Goal: Task Accomplishment & Management: Complete application form

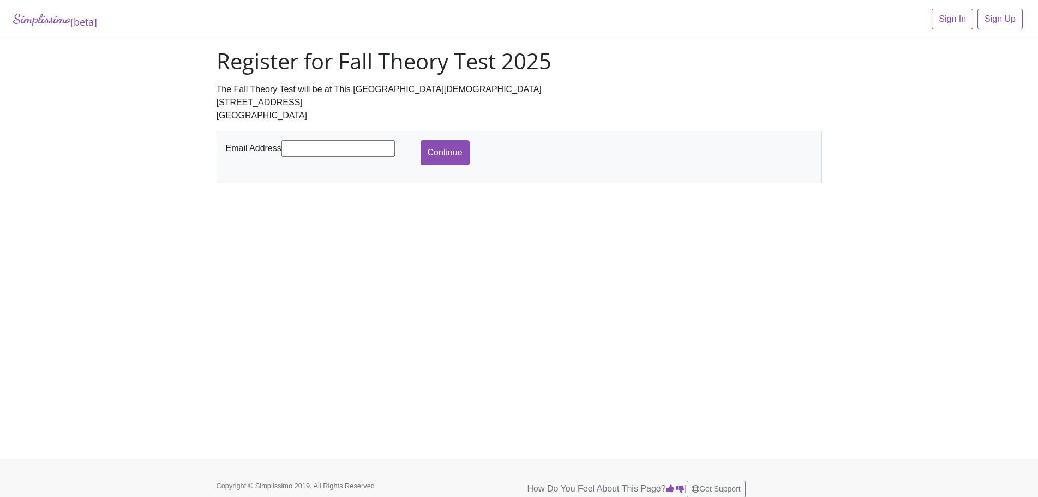
click at [297, 148] on input "text" at bounding box center [338, 148] width 113 height 16
type input "jarras5@aol.com"
click at [452, 157] on input "Continue" at bounding box center [445, 152] width 49 height 25
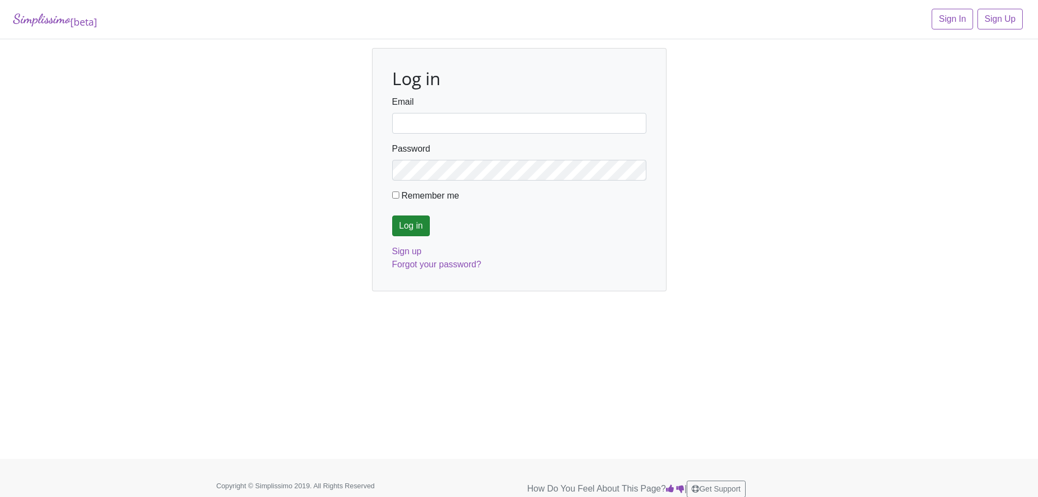
type input "jarras5@aol.com"
click at [415, 225] on input "Log in" at bounding box center [411, 226] width 38 height 21
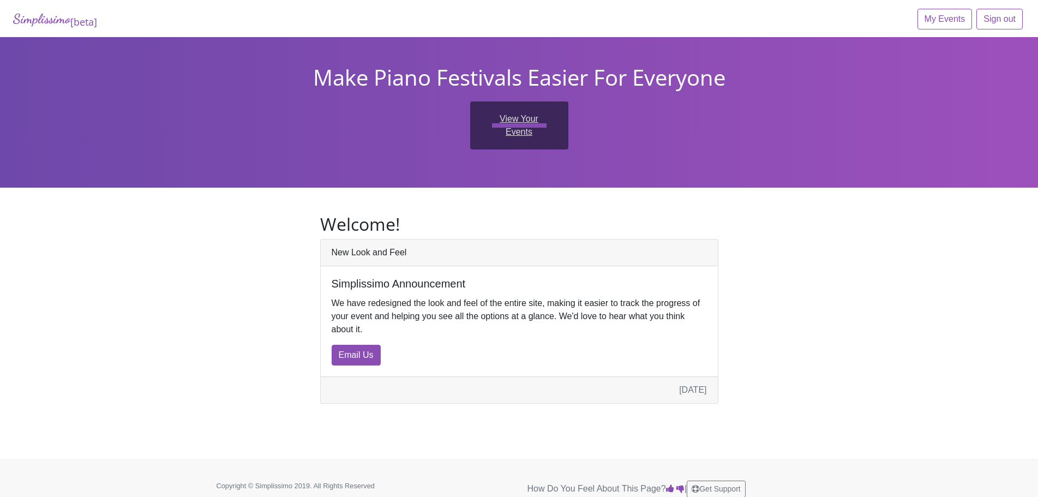
click at [511, 132] on link "View Your Events" at bounding box center [519, 125] width 98 height 48
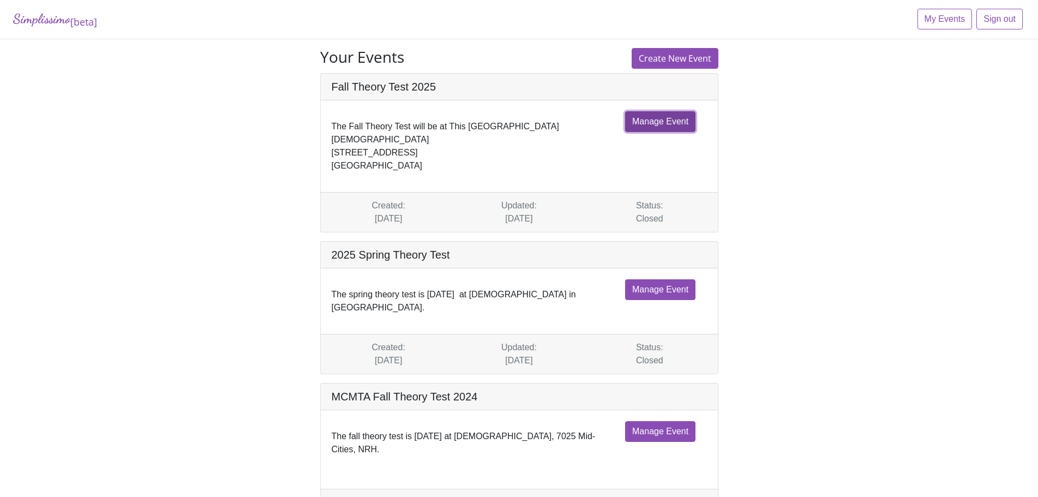
click at [680, 118] on link "Manage Event" at bounding box center [660, 121] width 70 height 21
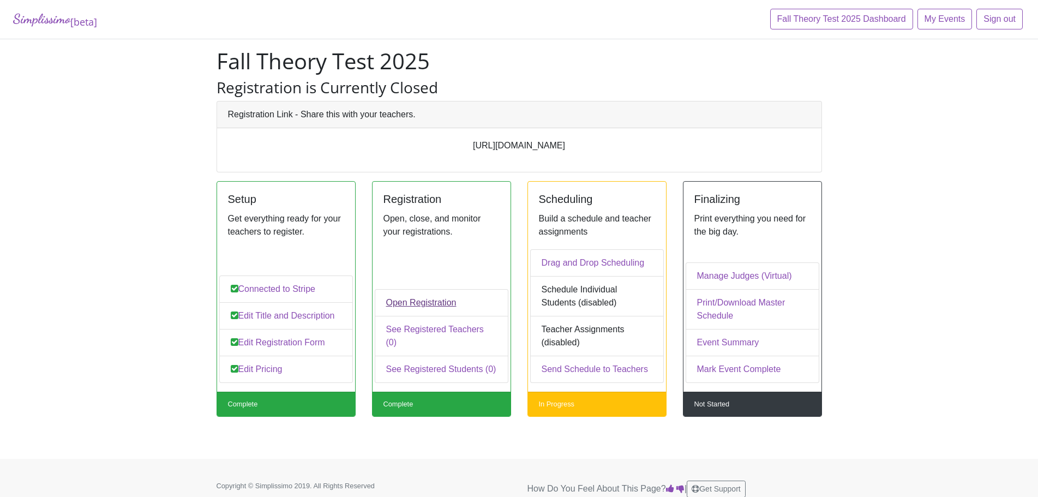
click at [418, 316] on link "Open Registration" at bounding box center [442, 302] width 134 height 27
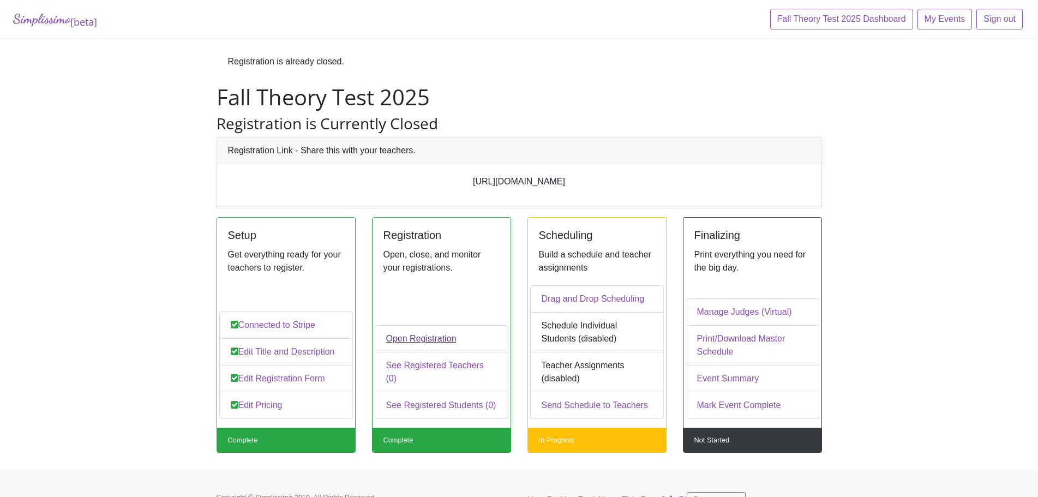
click at [413, 351] on link "Open Registration" at bounding box center [442, 338] width 134 height 27
click at [414, 352] on link "Open Registration" at bounding box center [442, 338] width 134 height 27
click at [414, 351] on link "Open Registration" at bounding box center [442, 338] width 134 height 27
click at [398, 351] on link "Open Registration" at bounding box center [442, 338] width 134 height 27
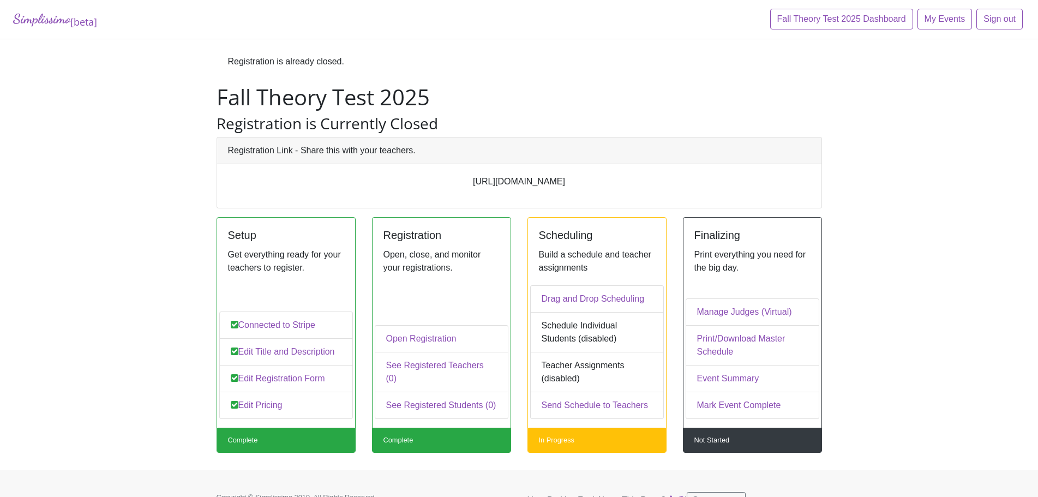
click at [398, 351] on link "Open Registration" at bounding box center [442, 338] width 134 height 27
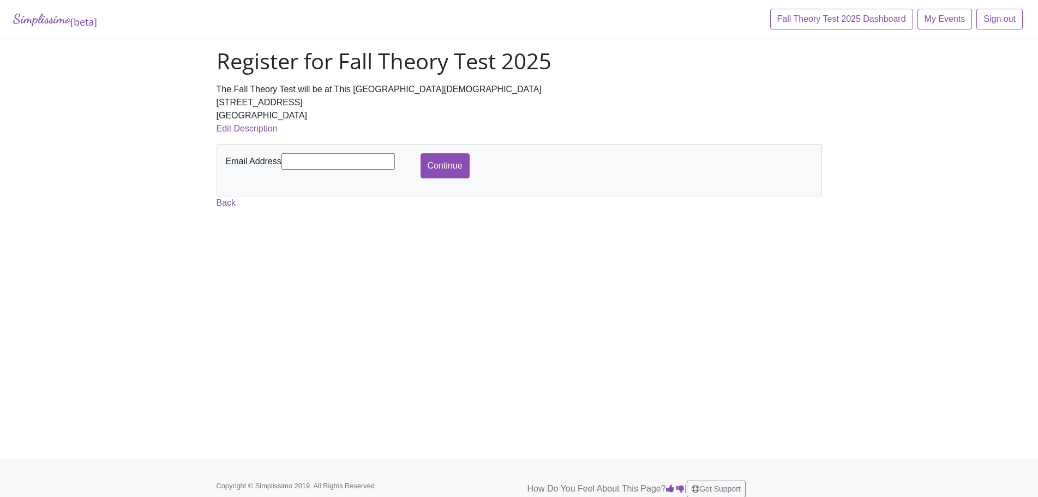
click at [301, 158] on input "text" at bounding box center [338, 161] width 113 height 16
type input "[EMAIL_ADDRESS][DOMAIN_NAME]"
click at [452, 165] on input "Continue" at bounding box center [445, 165] width 49 height 25
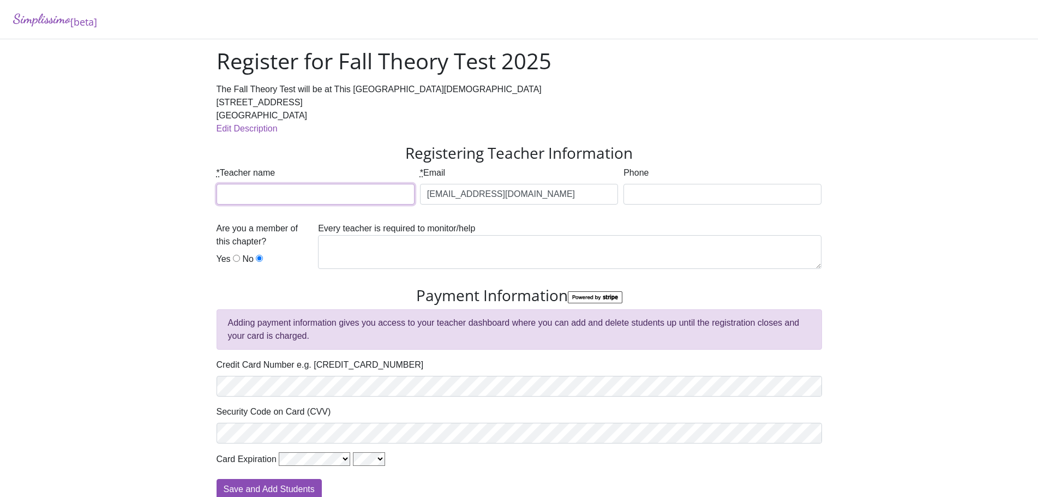
click at [249, 192] on input "* Teacher name" at bounding box center [316, 194] width 198 height 21
type input "[PERSON_NAME]"
click at [702, 193] on input "817 576-2618 (h)/915 241-0563 (c)" at bounding box center [723, 194] width 198 height 21
type input "817 576-2618 (h) 915 241-0563 (c)"
click at [222, 259] on label "Yes" at bounding box center [224, 259] width 14 height 13
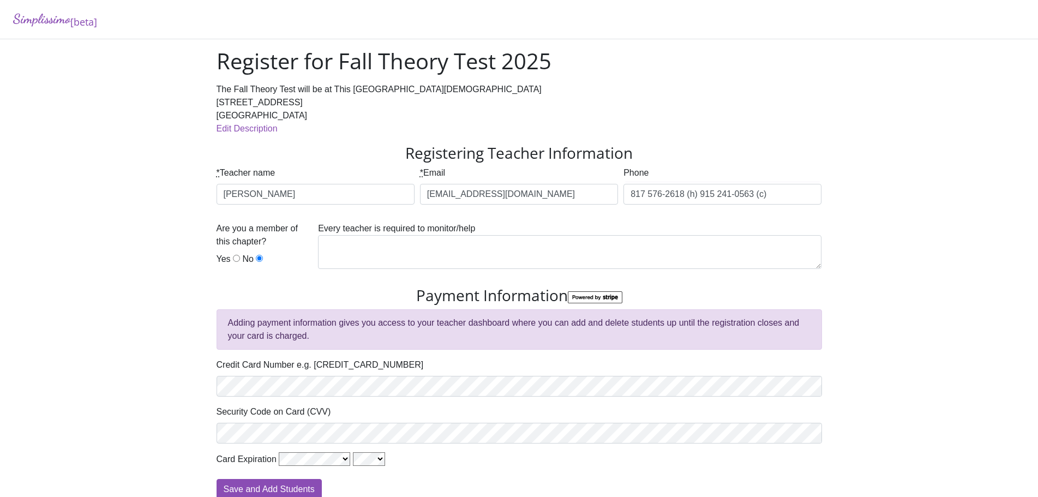
click at [233, 259] on input "Yes" at bounding box center [236, 258] width 7 height 7
radio input "true"
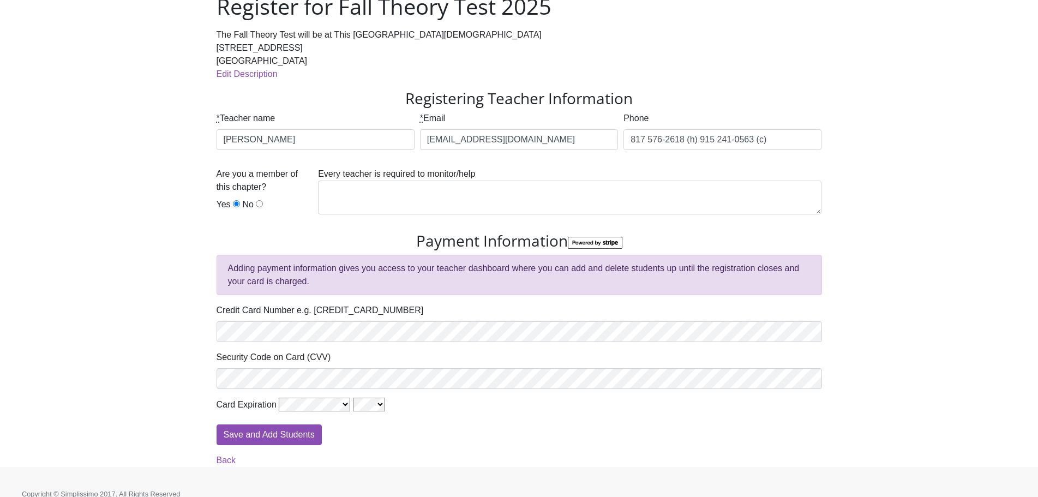
scroll to position [68, 0]
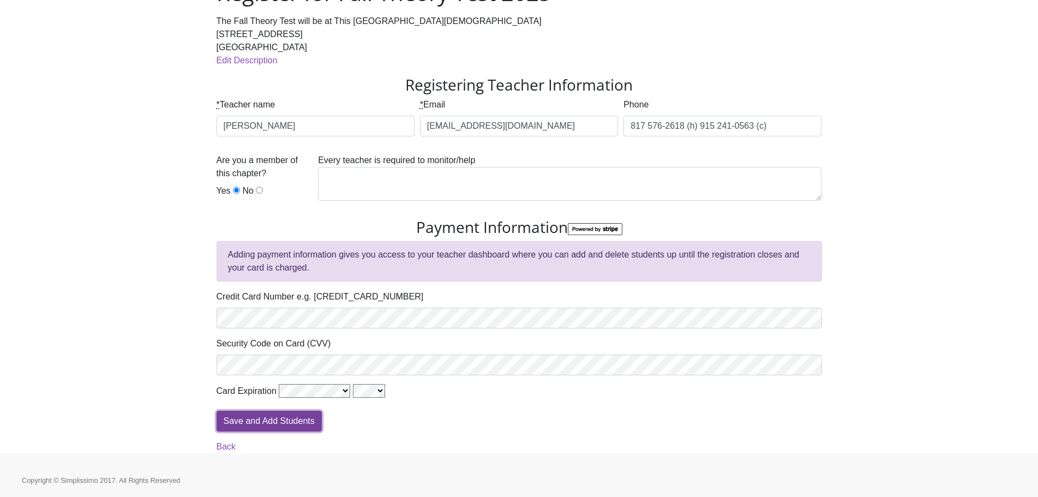
click at [266, 421] on input "Save and Add Students" at bounding box center [269, 421] width 105 height 21
type input "Processing"
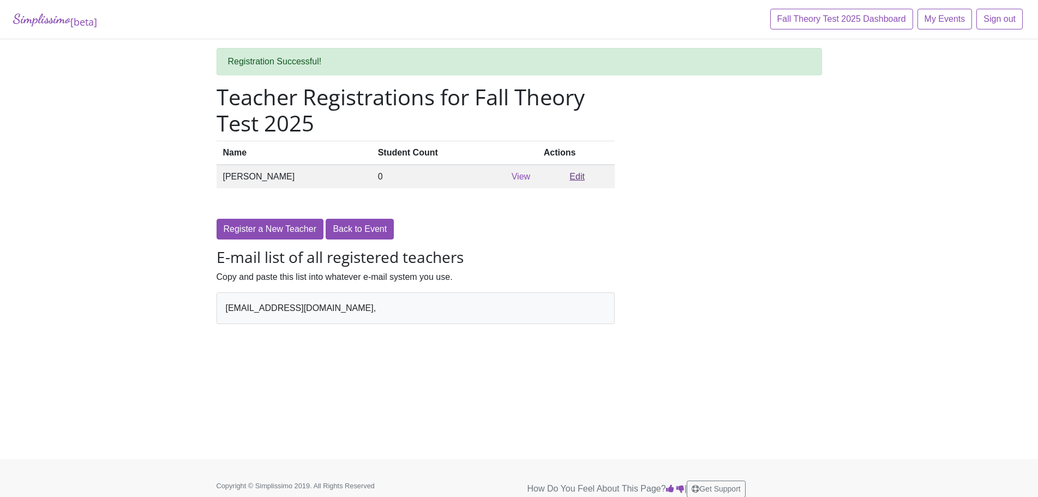
click at [570, 179] on link "Edit" at bounding box center [577, 176] width 15 height 9
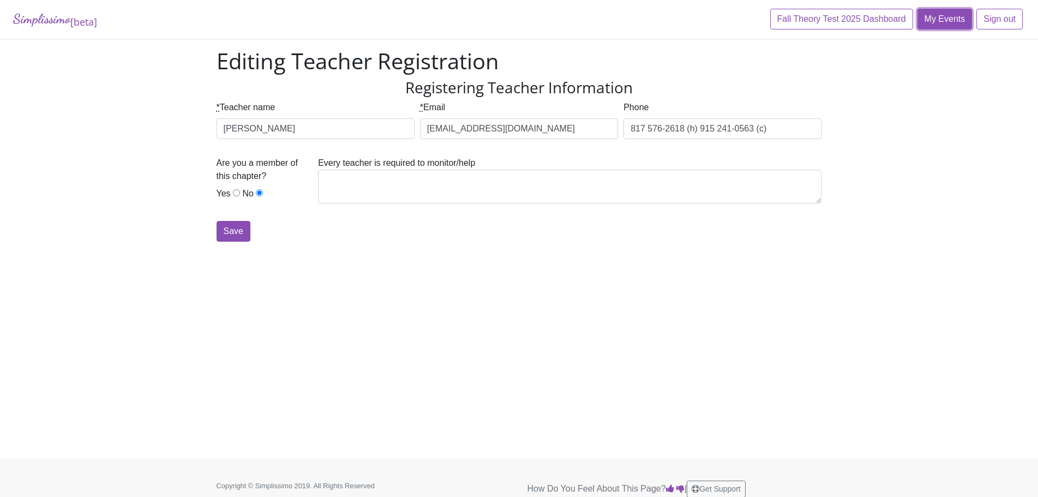
click at [946, 19] on link "My Events" at bounding box center [945, 19] width 55 height 21
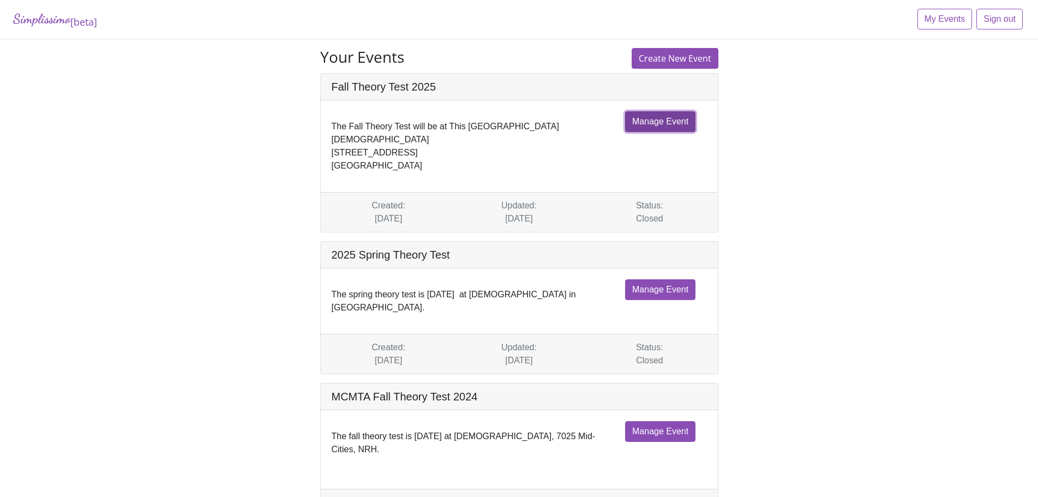
click at [660, 119] on link "Manage Event" at bounding box center [660, 121] width 70 height 21
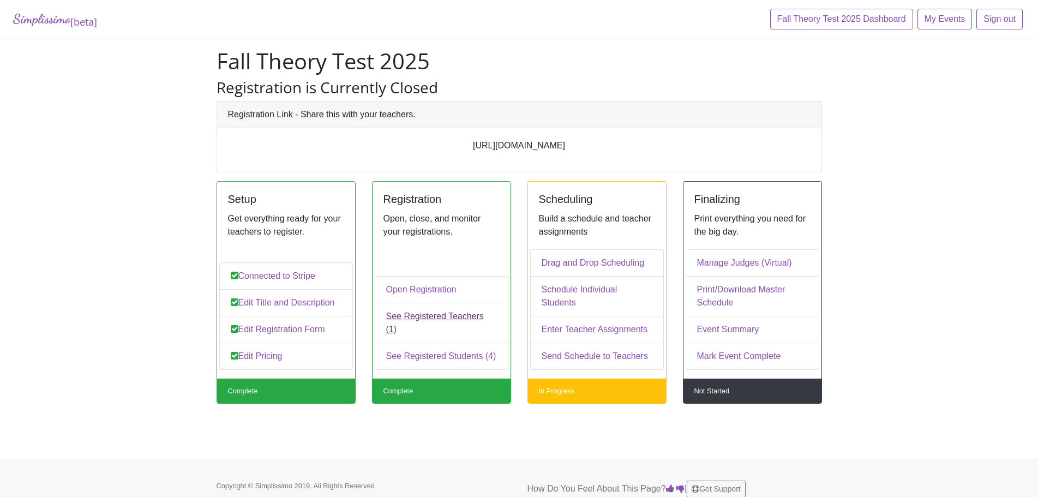
click at [428, 331] on link "See Registered Teachers (1)" at bounding box center [442, 323] width 134 height 40
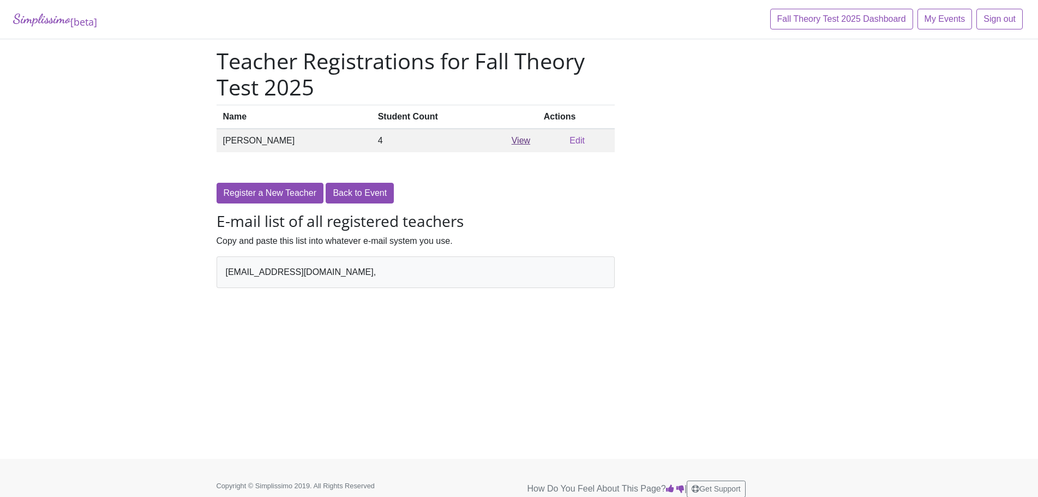
click at [512, 145] on link "View" at bounding box center [521, 140] width 19 height 9
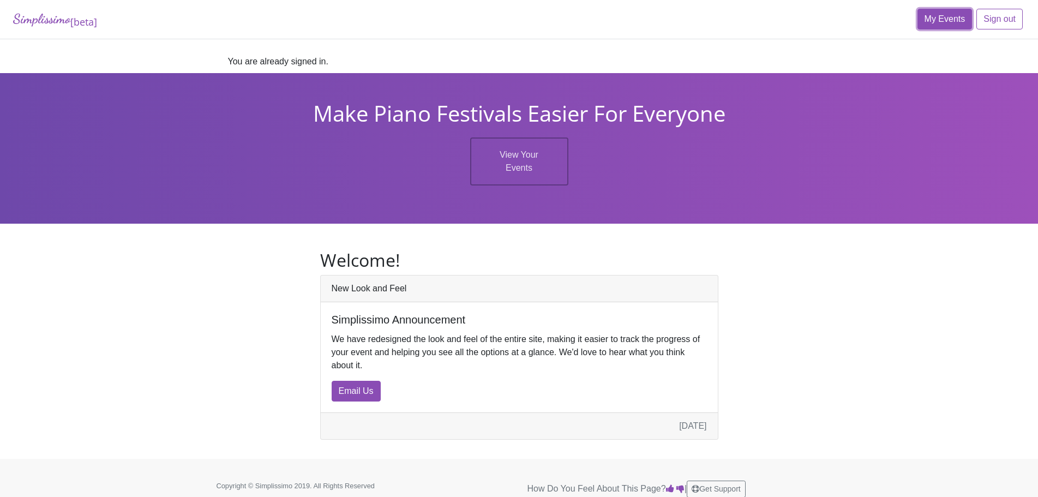
click at [958, 17] on link "My Events" at bounding box center [945, 19] width 55 height 21
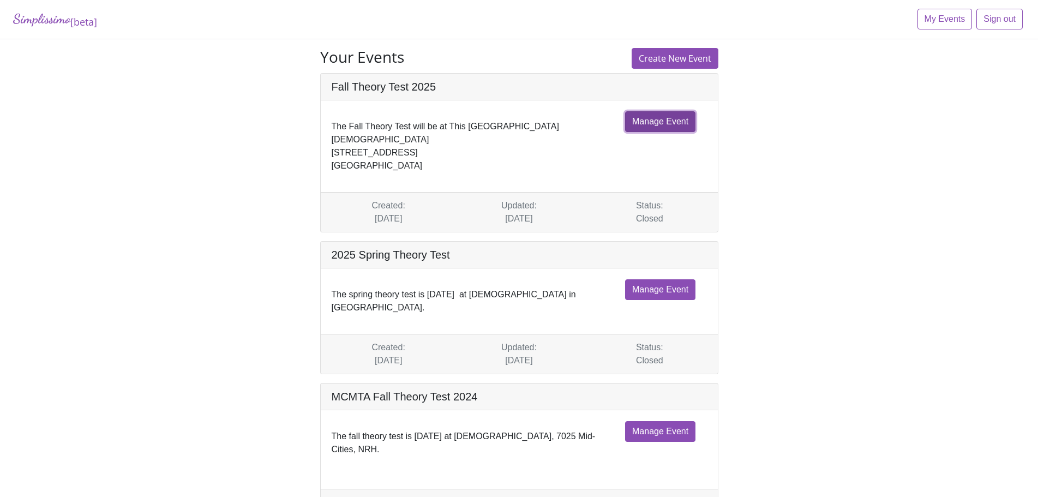
click at [674, 119] on link "Manage Event" at bounding box center [660, 121] width 70 height 21
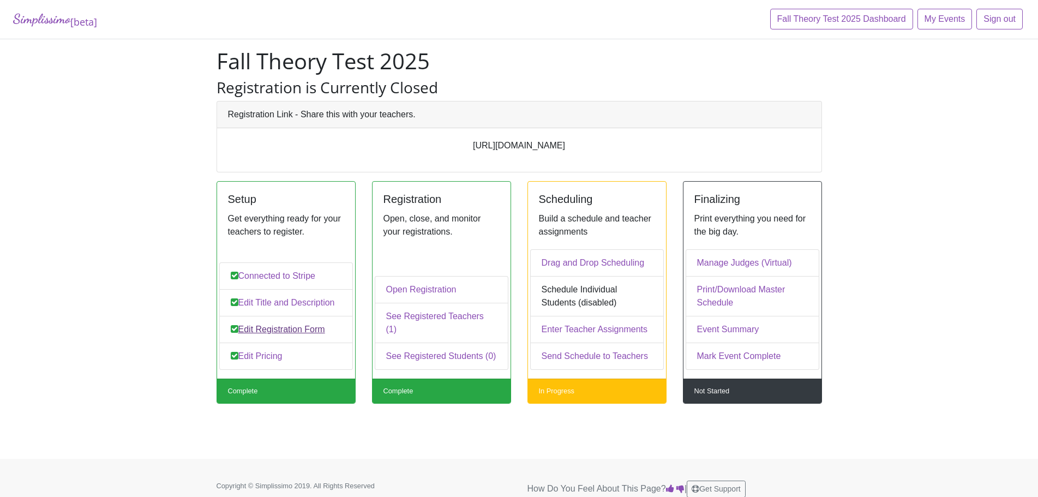
click at [304, 326] on link "Edit Registration Form" at bounding box center [286, 329] width 134 height 27
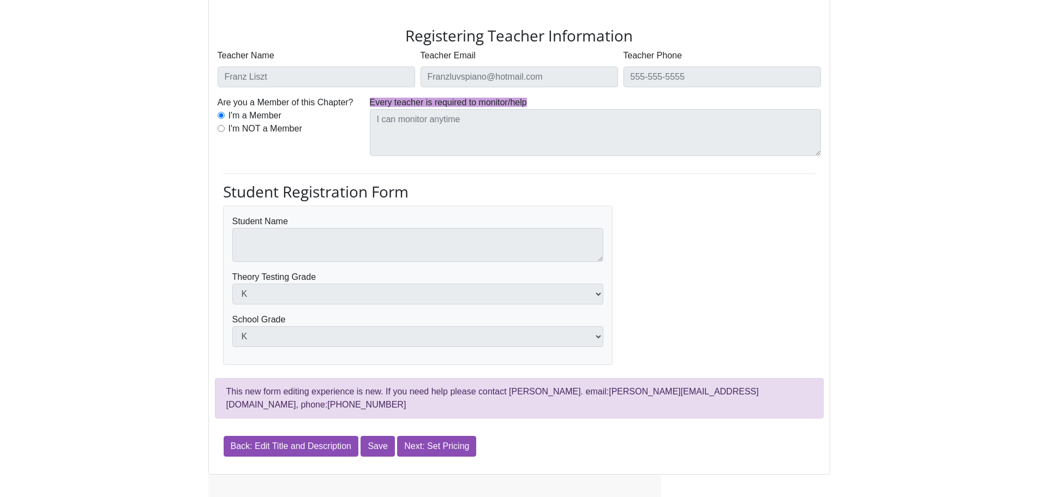
scroll to position [270, 0]
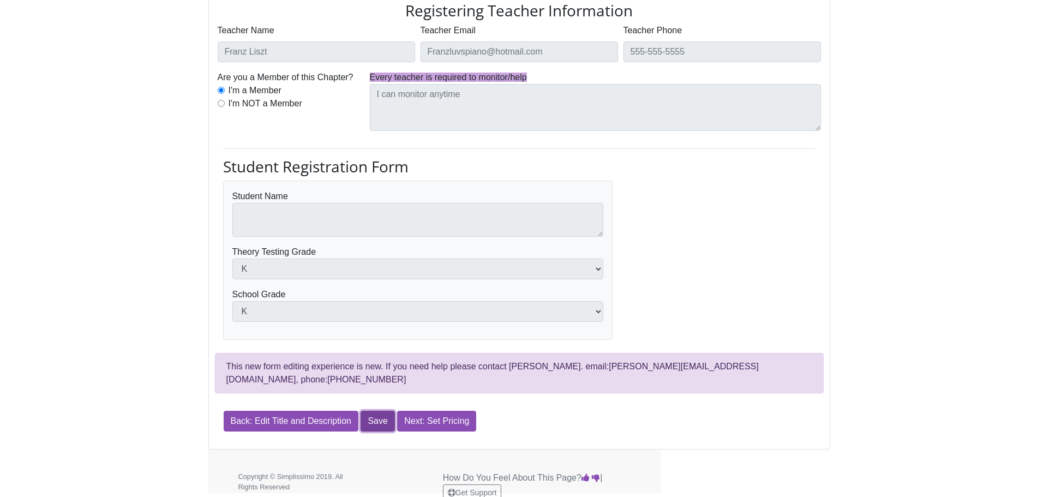
click at [374, 411] on link "Save" at bounding box center [378, 421] width 34 height 21
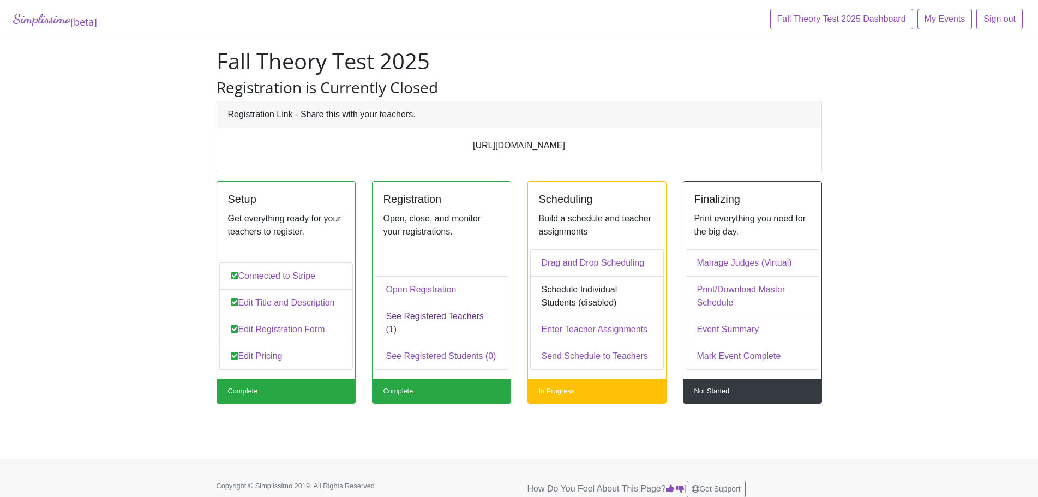
click at [407, 326] on link "See Registered Teachers (1)" at bounding box center [442, 323] width 134 height 40
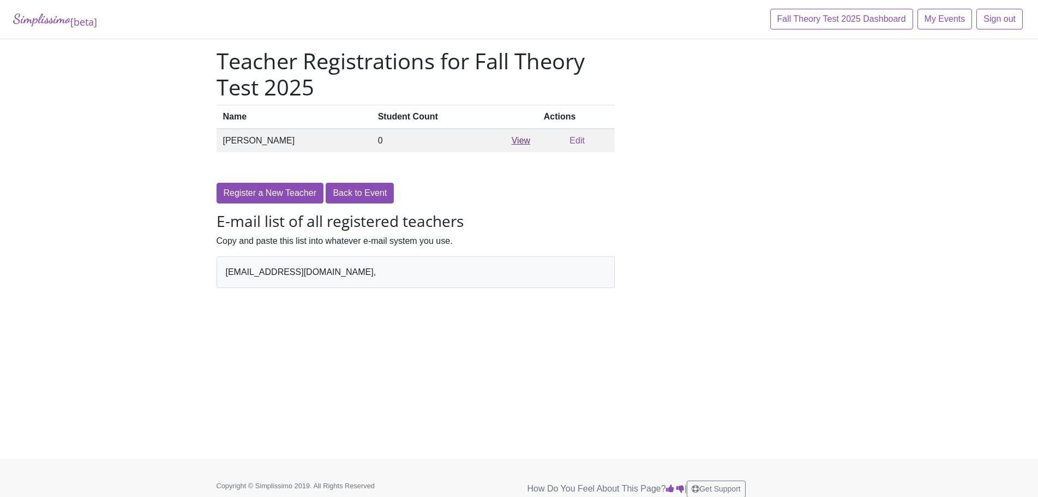
click at [512, 142] on link "View" at bounding box center [521, 140] width 19 height 9
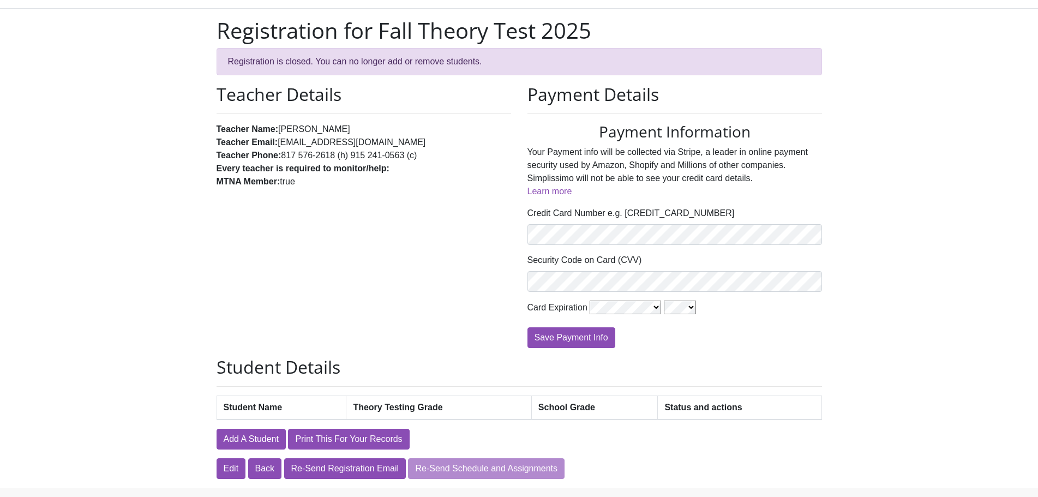
scroll to position [70, 0]
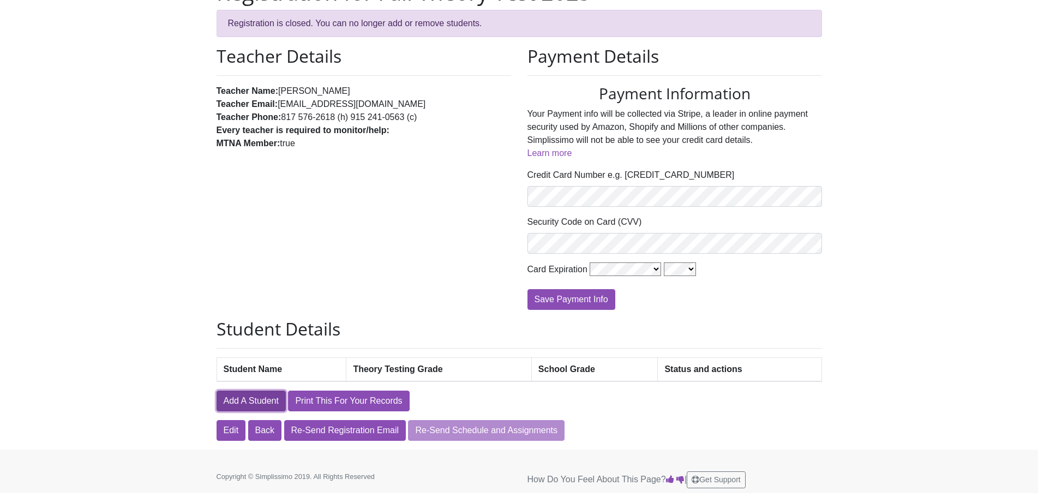
click at [248, 403] on link "Add A Student" at bounding box center [251, 401] width 69 height 21
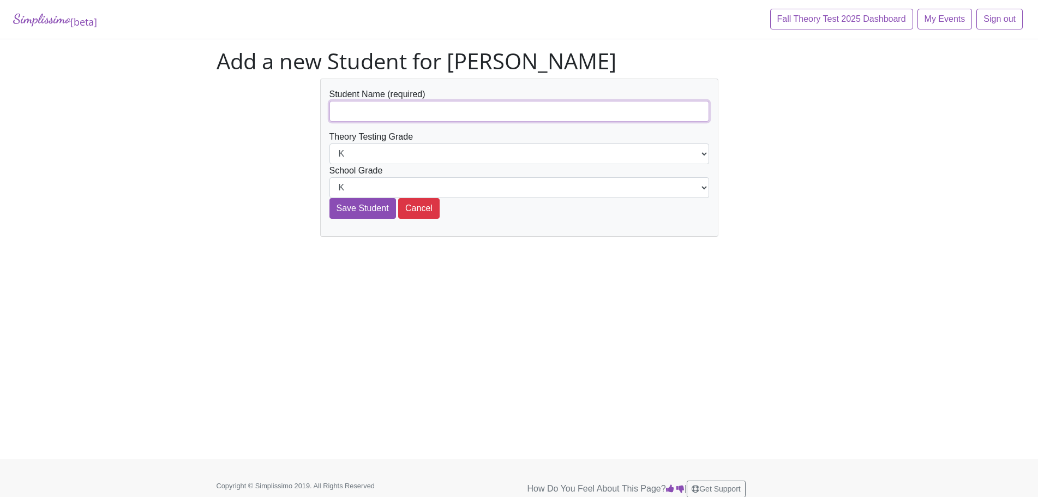
click at [354, 113] on input "text" at bounding box center [520, 111] width 380 height 21
type input "R"
type input "[PERSON_NAME]"
click at [704, 154] on select "K 1st 2nd 3rd 4th 5th 6th 7th 8th 9th 10th 11th 12th" at bounding box center [520, 153] width 380 height 21
select select "4th"
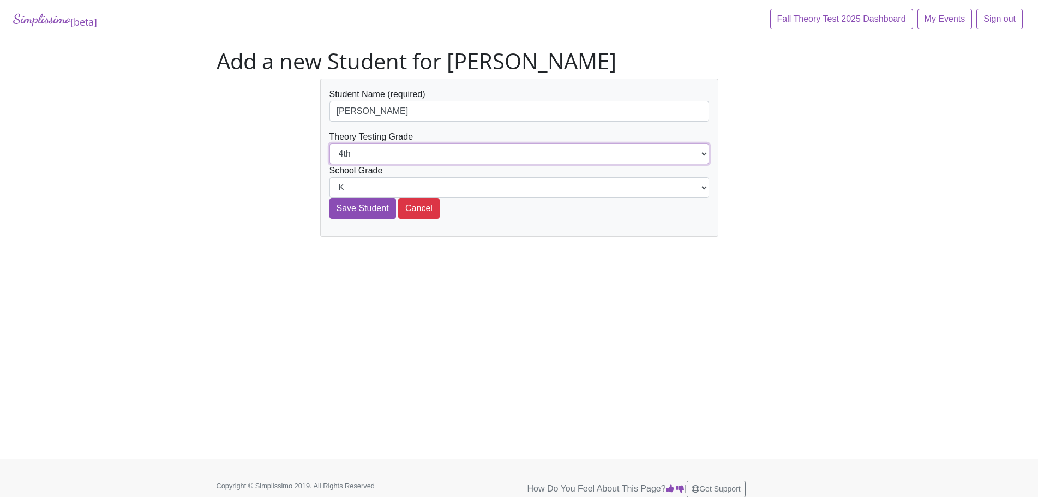
click at [330, 143] on select "K 1st 2nd 3rd 4th 5th 6th 7th 8th 9th 10th 11th 12th" at bounding box center [520, 153] width 380 height 21
click at [703, 187] on select "K 1st 2nd 3rd 4th 5th 6th 7th 8th 9th 10th 11th 12th" at bounding box center [520, 187] width 380 height 21
select select "5th"
click at [330, 177] on select "K 1st 2nd 3rd 4th 5th 6th 7th 8th 9th 10th 11th 12th" at bounding box center [520, 187] width 380 height 21
click at [354, 208] on input "Save Student" at bounding box center [363, 208] width 67 height 21
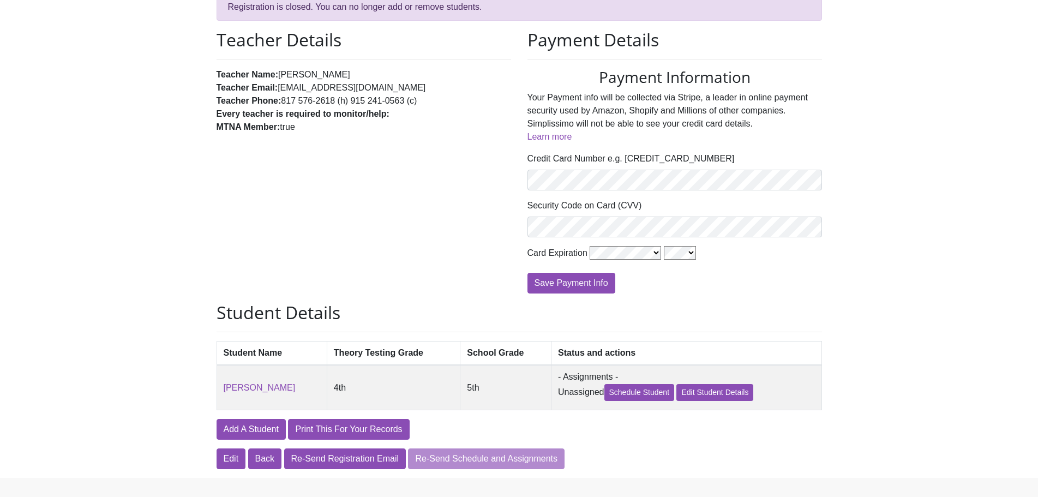
scroll to position [153, 0]
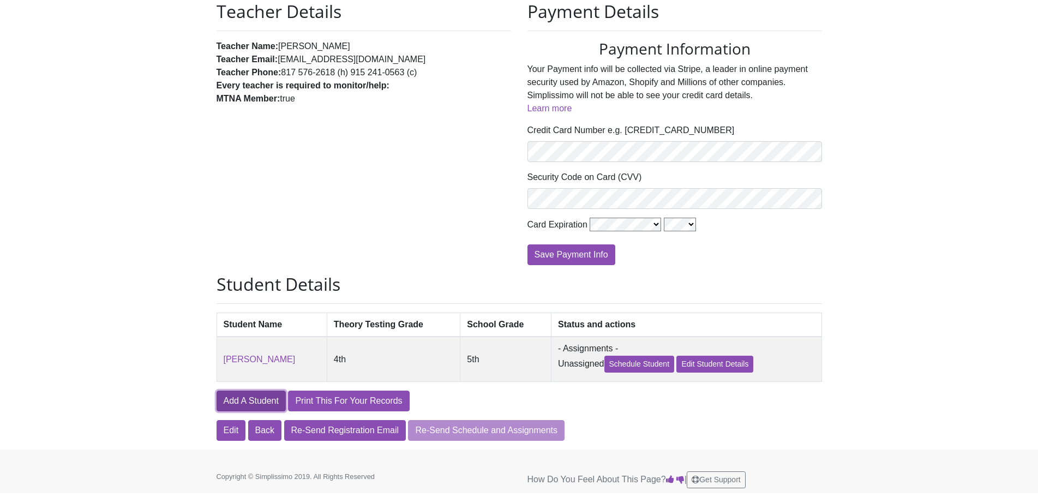
click at [239, 400] on link "Add A Student" at bounding box center [251, 401] width 69 height 21
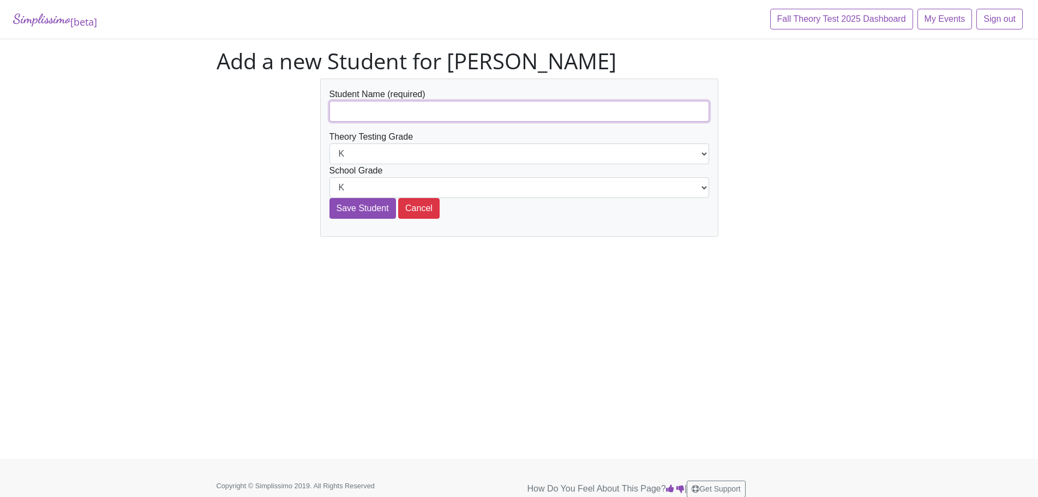
click at [361, 105] on input "text" at bounding box center [520, 111] width 380 height 21
type input "[PERSON_NAME]"
click at [704, 155] on select "K 1st 2nd 3rd 4th 5th 6th 7th 8th 9th 10th 11th 12th" at bounding box center [520, 153] width 380 height 21
select select "5th"
click at [330, 143] on select "K 1st 2nd 3rd 4th 5th 6th 7th 8th 9th 10th 11th 12th" at bounding box center [520, 153] width 380 height 21
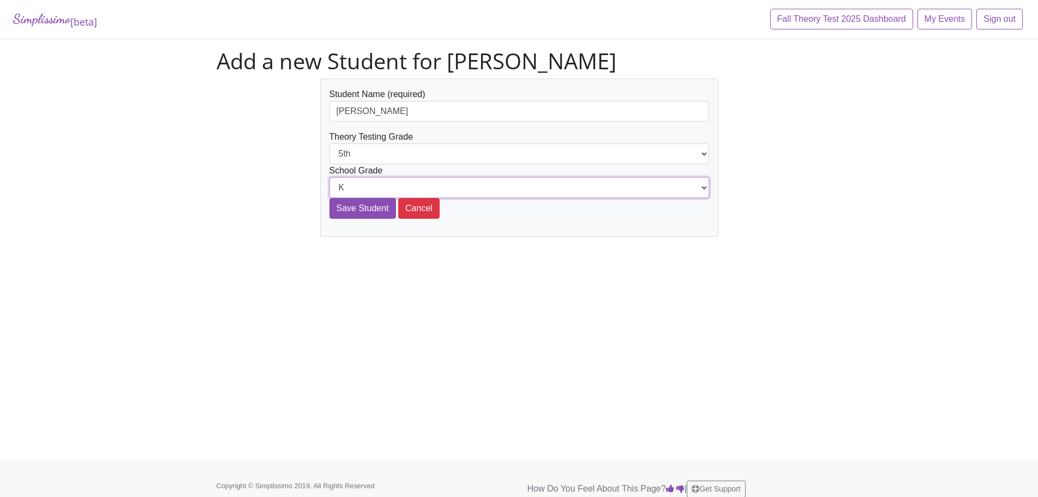
click at [703, 187] on select "K 1st 2nd 3rd 4th 5th 6th 7th 8th 9th 10th 11th 12th" at bounding box center [520, 187] width 380 height 21
select select "6th"
click at [330, 177] on select "K 1st 2nd 3rd 4th 5th 6th 7th 8th 9th 10th 11th 12th" at bounding box center [520, 187] width 380 height 21
click at [360, 212] on input "Save Student" at bounding box center [363, 208] width 67 height 21
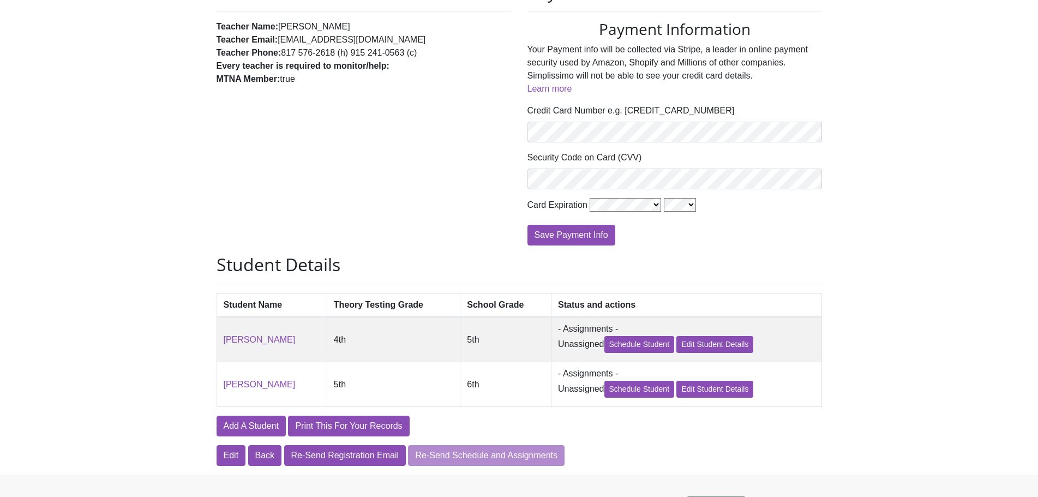
scroll to position [173, 0]
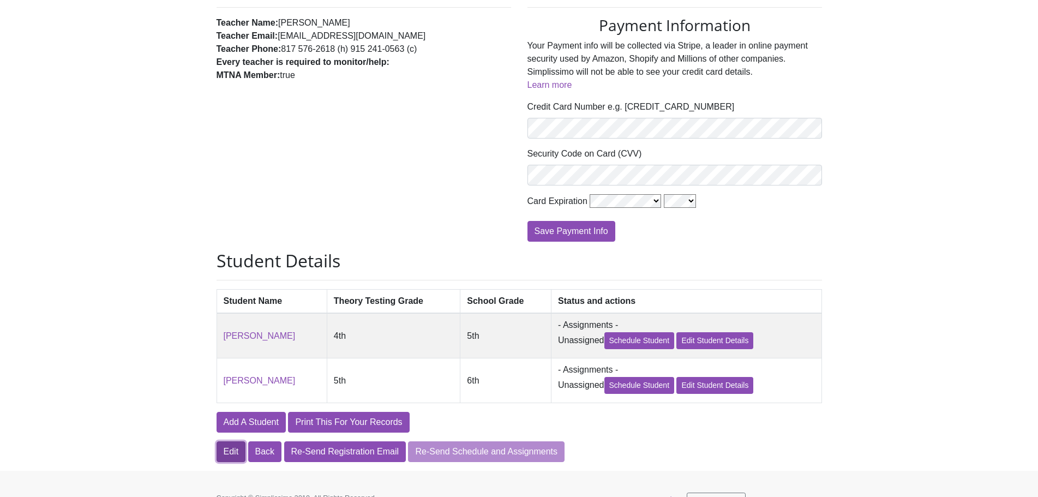
click at [230, 455] on link "Edit" at bounding box center [231, 451] width 29 height 21
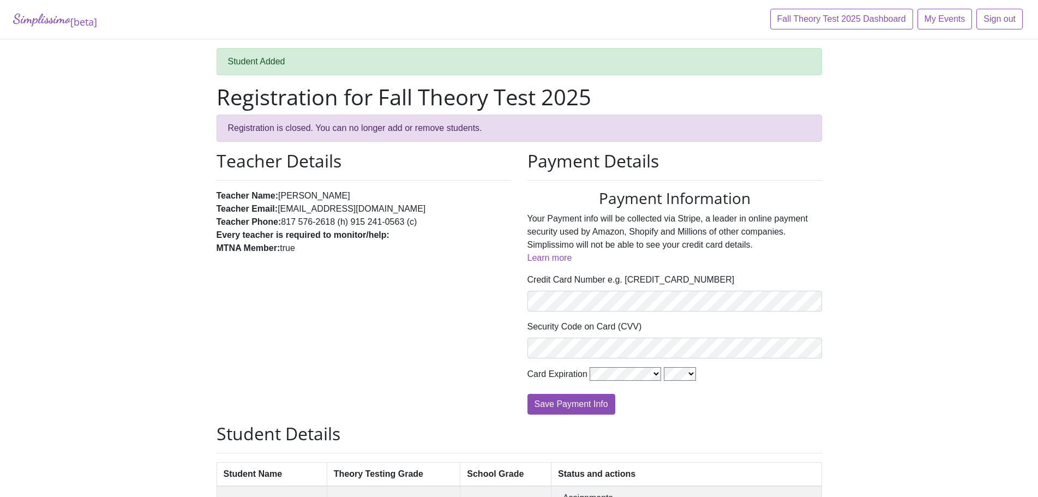
scroll to position [173, 0]
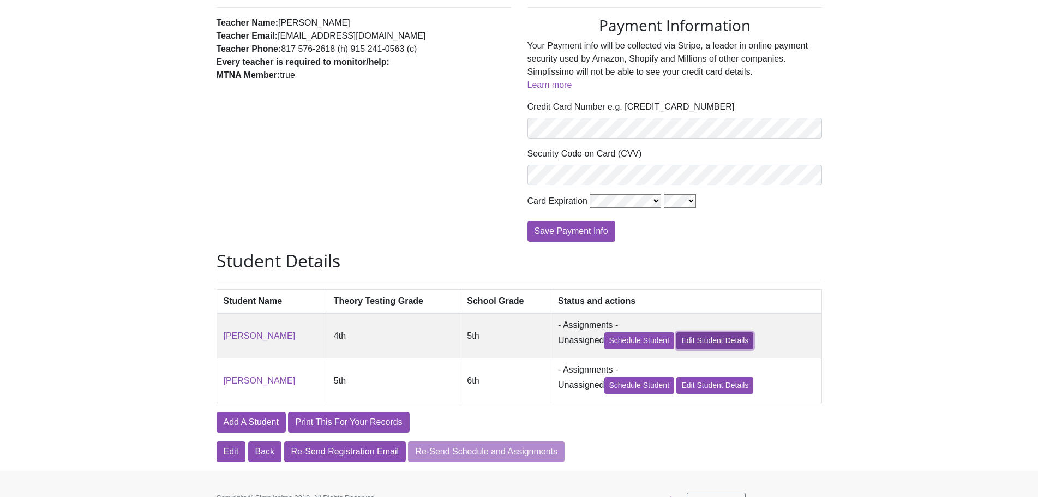
click at [710, 342] on link "Edit Student Details" at bounding box center [715, 340] width 77 height 17
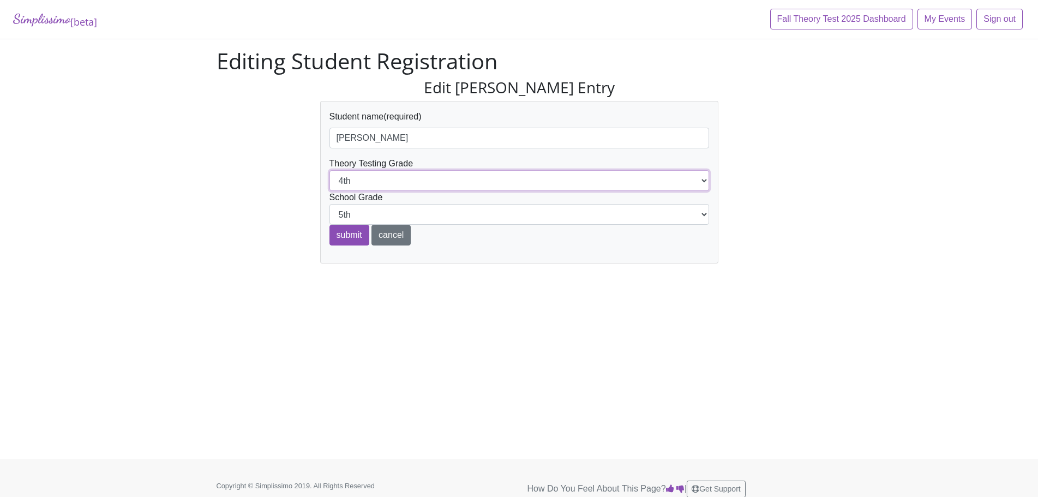
click at [701, 179] on select "K 1st 2nd 3rd 4th 5th 6th 7th 8th 9th 10th 11th 12th" at bounding box center [520, 180] width 380 height 21
select select "3rd"
click at [330, 170] on select "K 1st 2nd 3rd 4th 5th 6th 7th 8th 9th 10th 11th 12th" at bounding box center [520, 180] width 380 height 21
click at [702, 216] on select "K 1st 2nd 3rd 4th 5th 6th 7th 8th 9th 10th 11th 12th" at bounding box center [520, 214] width 380 height 21
select select "4th"
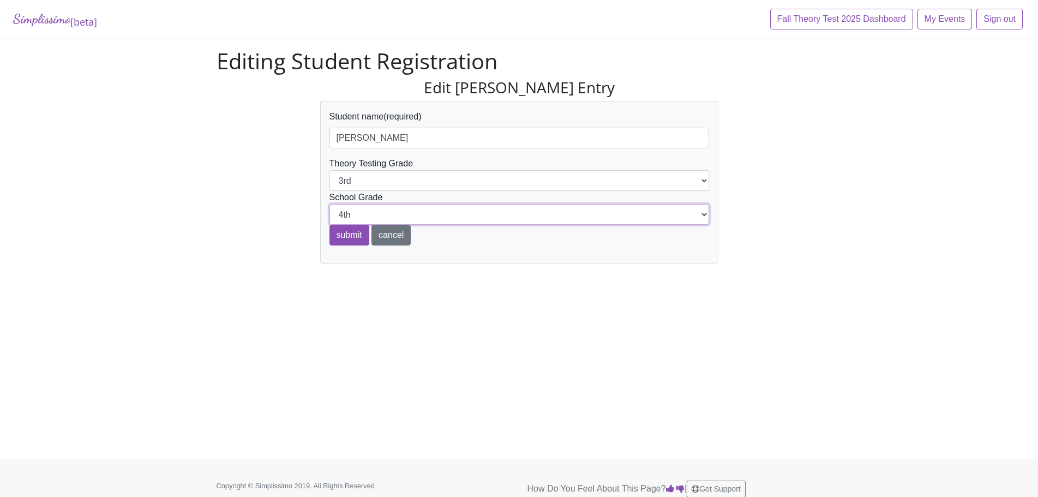
click at [330, 204] on select "K 1st 2nd 3rd 4th 5th 6th 7th 8th 9th 10th 11th 12th" at bounding box center [520, 214] width 380 height 21
click at [344, 234] on input "submit" at bounding box center [350, 235] width 40 height 21
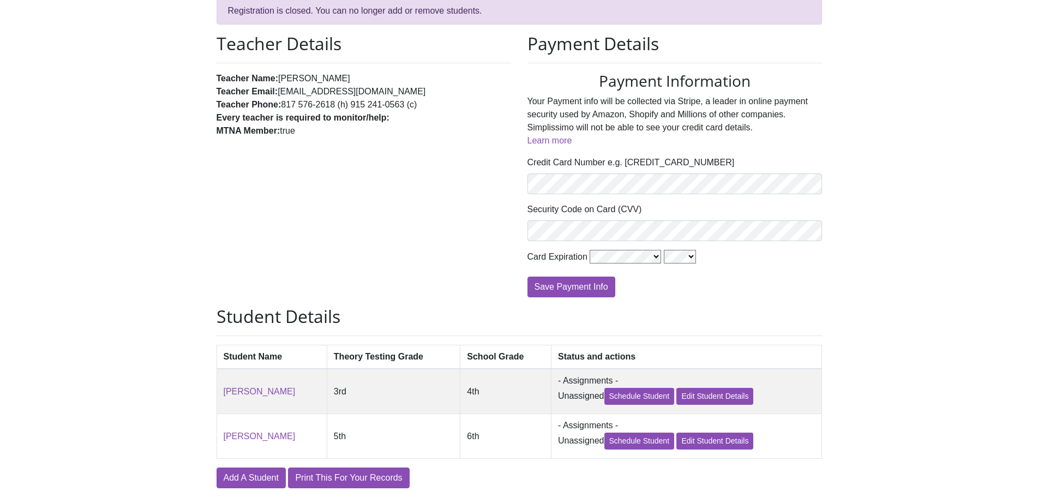
scroll to position [199, 0]
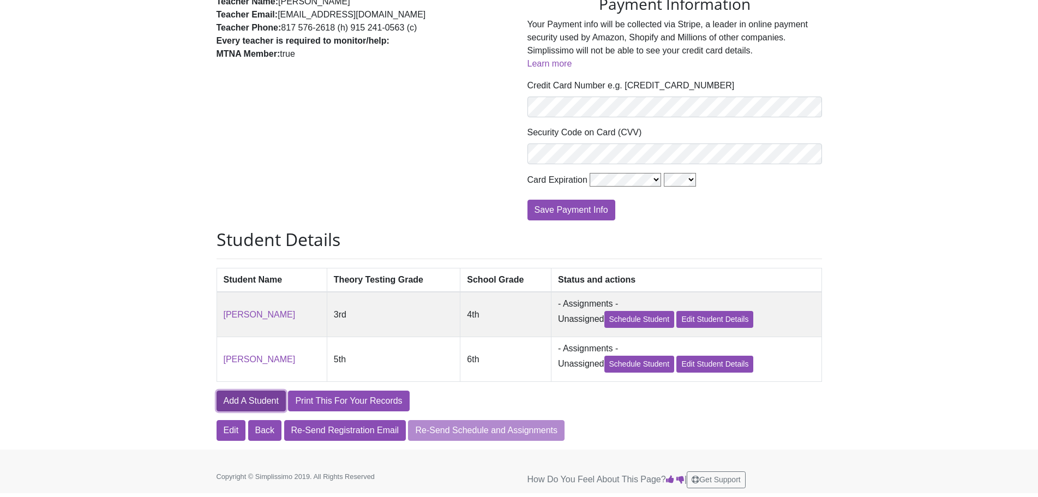
click at [251, 404] on link "Add A Student" at bounding box center [251, 401] width 69 height 21
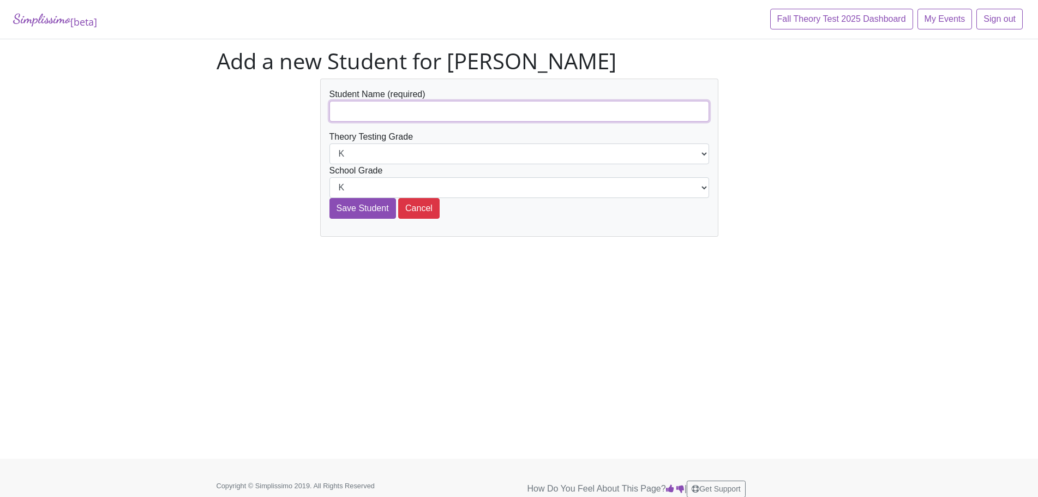
click at [378, 115] on input "text" at bounding box center [520, 111] width 380 height 21
type input "Elenor Moates"
click at [707, 154] on select "K 1st 2nd 3rd 4th 5th 6th 7th 8th 9th 10th 11th 12th" at bounding box center [520, 153] width 380 height 21
click at [330, 143] on select "K 1st 2nd 3rd 4th 5th 6th 7th 8th 9th 10th 11th 12th" at bounding box center [520, 153] width 380 height 21
select select "7th"
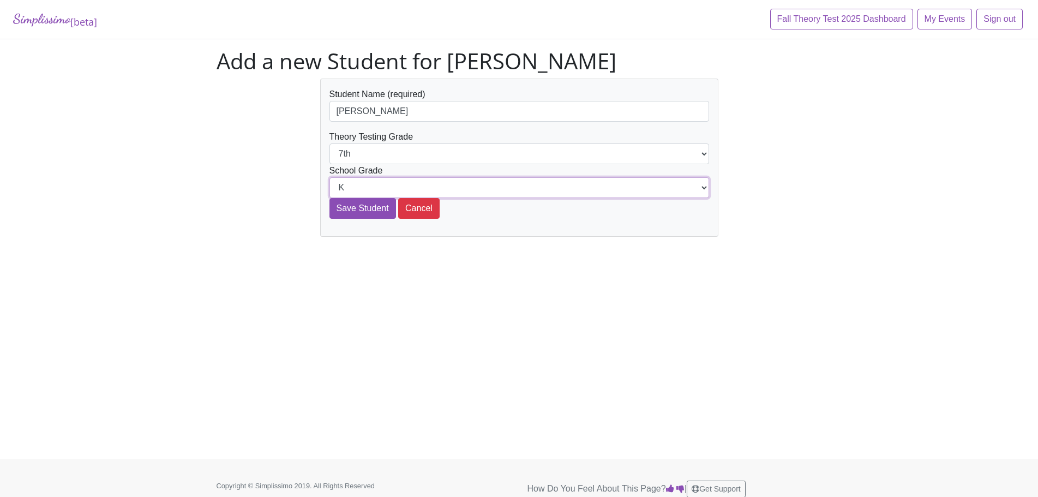
click at [701, 186] on select "K 1st 2nd 3rd 4th 5th 6th 7th 8th 9th 10th 11th 12th" at bounding box center [520, 187] width 380 height 21
select select "8th"
click at [330, 177] on select "K 1st 2nd 3rd 4th 5th 6th 7th 8th 9th 10th 11th 12th" at bounding box center [520, 187] width 380 height 21
click at [347, 210] on input "Save Student" at bounding box center [363, 208] width 67 height 21
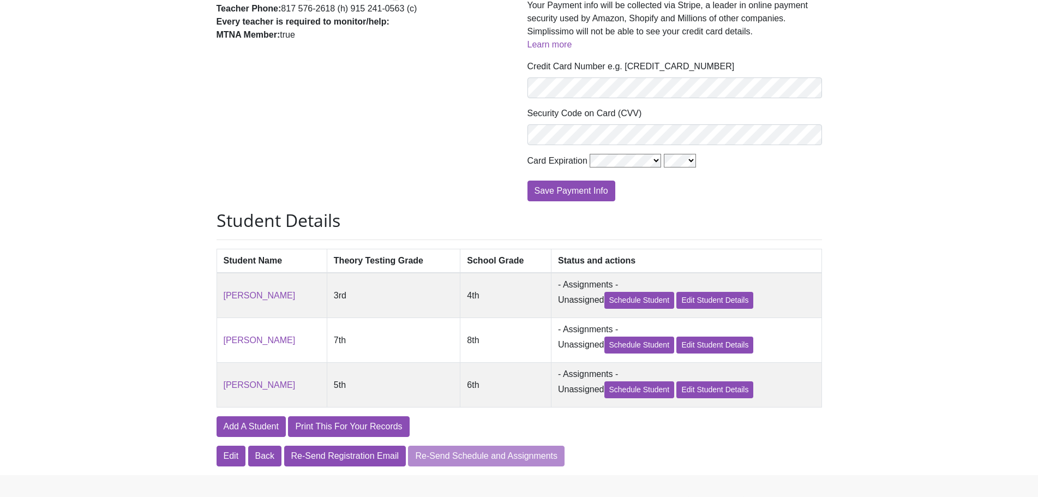
scroll to position [246, 0]
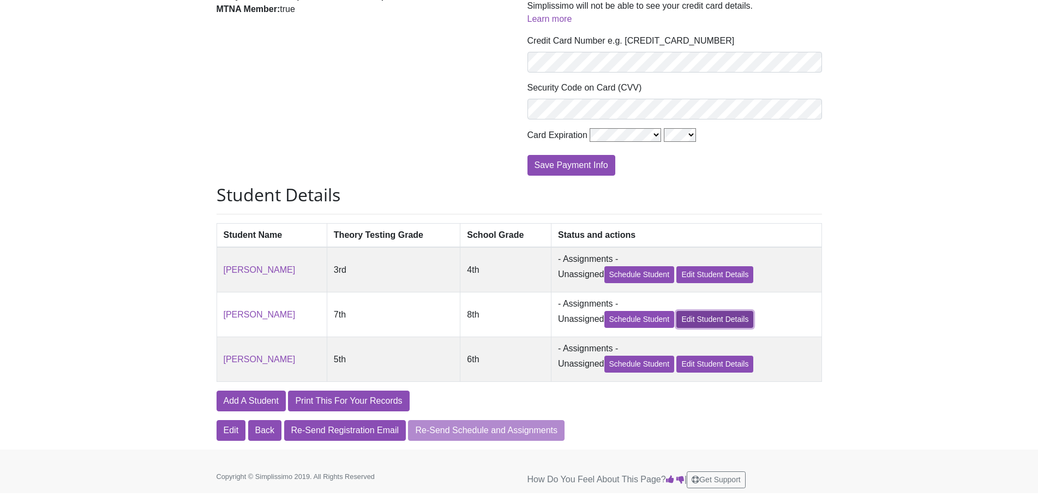
click at [708, 318] on link "Edit Student Details" at bounding box center [715, 319] width 77 height 17
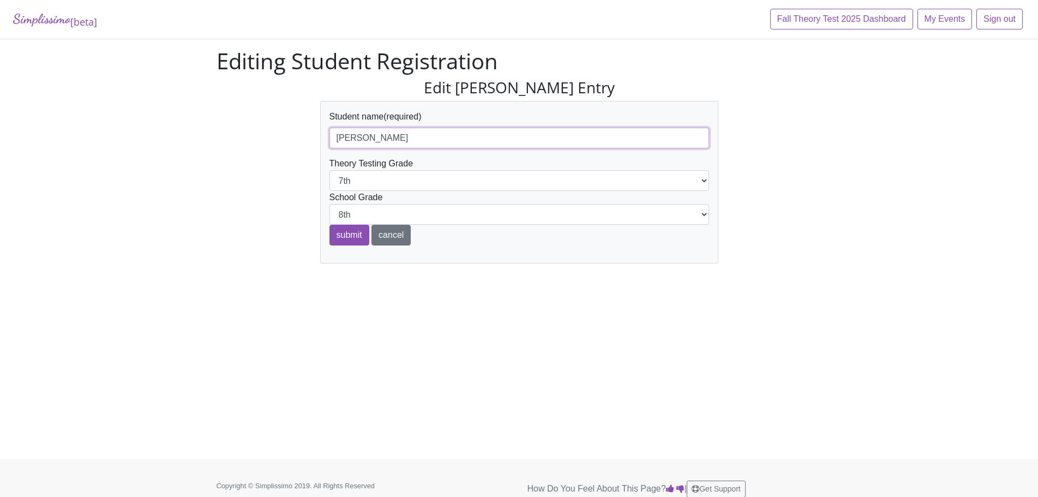
click at [348, 135] on input "Elenor Moates" at bounding box center [520, 138] width 380 height 21
type input "[PERSON_NAME]"
click at [345, 235] on input "submit" at bounding box center [350, 235] width 40 height 21
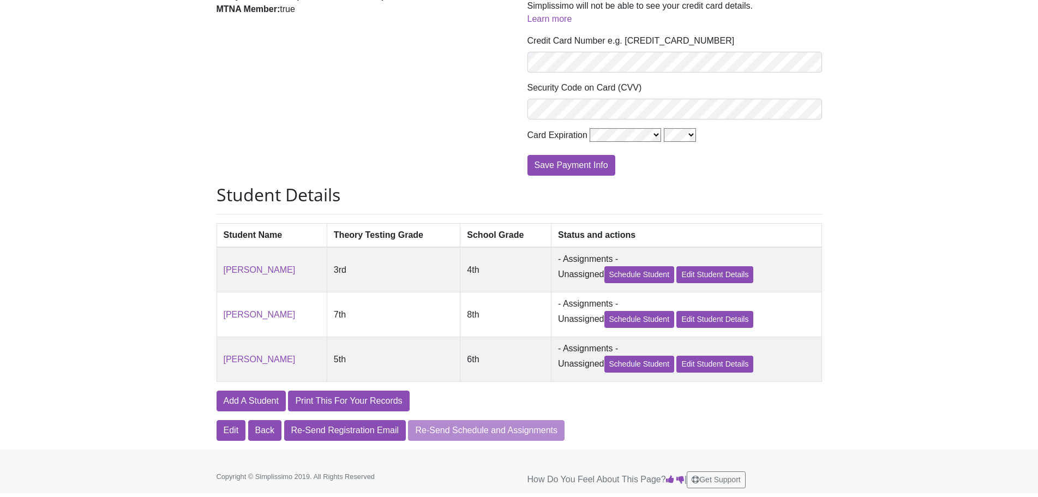
scroll to position [246, 0]
click at [255, 402] on link "Add A Student" at bounding box center [251, 401] width 69 height 21
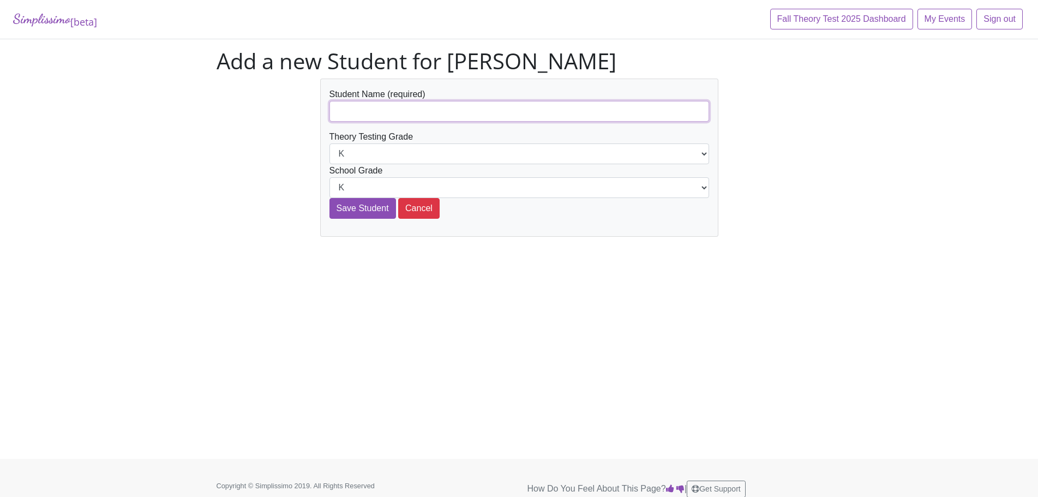
click at [369, 106] on input "text" at bounding box center [520, 111] width 380 height 21
type input "[PERSON_NAME]"
click at [702, 155] on select "K 1st 2nd 3rd 4th 5th 6th 7th 8th 9th 10th 11th 12th" at bounding box center [520, 153] width 380 height 21
select select "8th"
click at [330, 143] on select "K 1st 2nd 3rd 4th 5th 6th 7th 8th 9th 10th 11th 12th" at bounding box center [520, 153] width 380 height 21
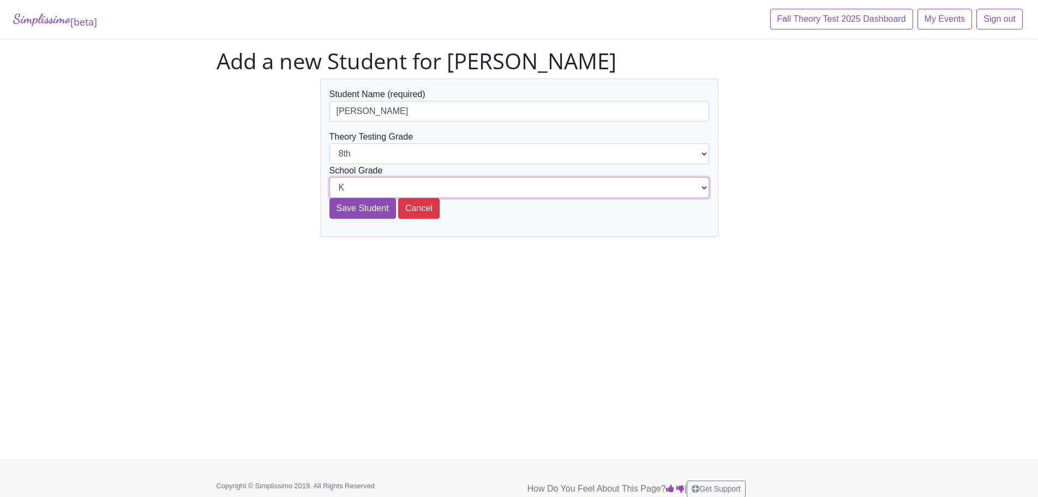
click at [703, 187] on select "K 1st 2nd 3rd 4th 5th 6th 7th 8th 9th 10th 11th 12th" at bounding box center [520, 187] width 380 height 21
select select "9th"
click at [330, 177] on select "K 1st 2nd 3rd 4th 5th 6th 7th 8th 9th 10th 11th 12th" at bounding box center [520, 187] width 380 height 21
click at [363, 206] on input "Save Student" at bounding box center [363, 208] width 67 height 21
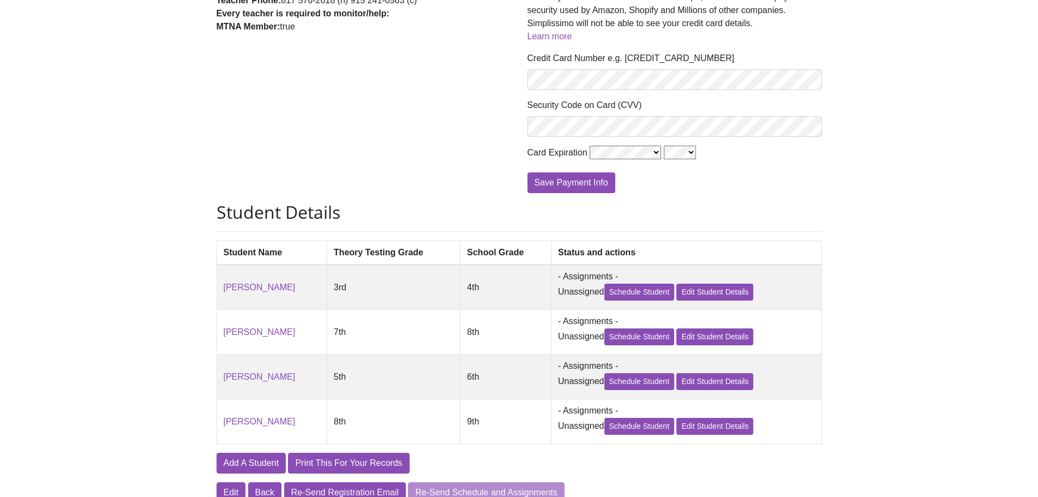
scroll to position [292, 0]
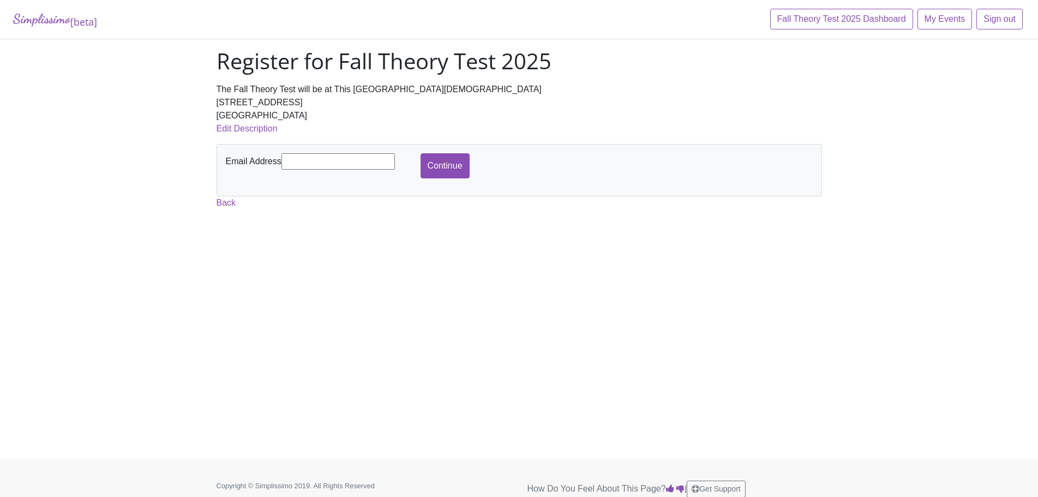
click at [296, 163] on input "text" at bounding box center [338, 161] width 113 height 16
